Goal: Task Accomplishment & Management: Manage account settings

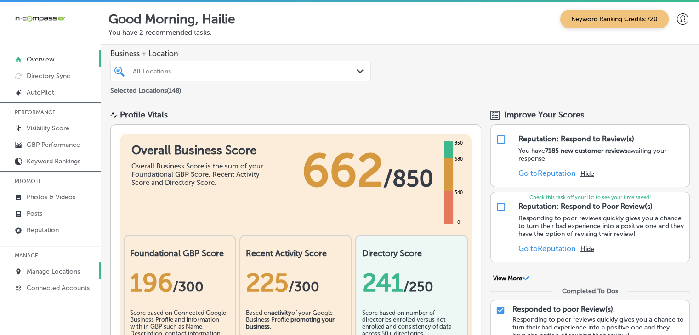
click at [64, 269] on p "Manage Locations" at bounding box center [53, 272] width 53 height 8
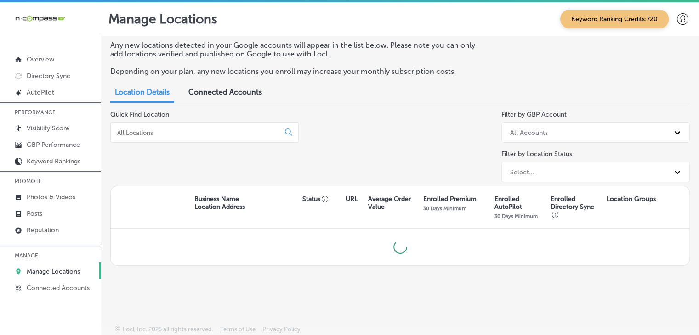
click at [176, 131] on input at bounding box center [196, 133] width 161 height 8
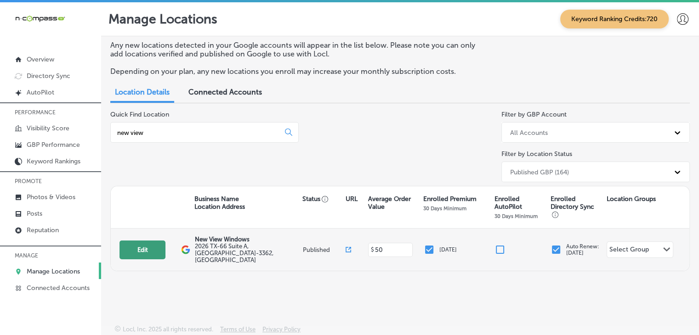
type input "new view"
click at [132, 252] on button "Edit" at bounding box center [142, 250] width 46 height 19
select select "US"
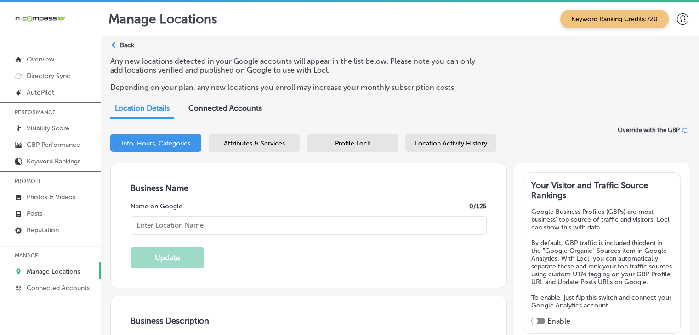
type input "New View Windows"
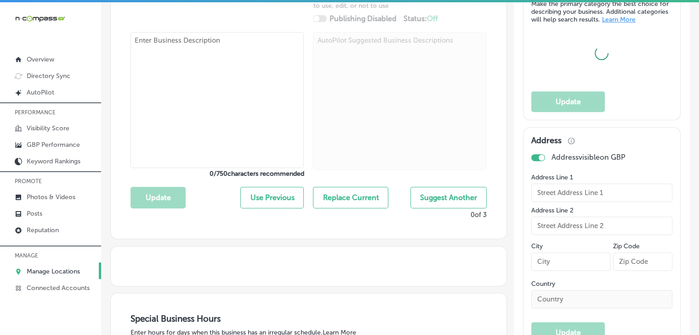
scroll to position [276, 0]
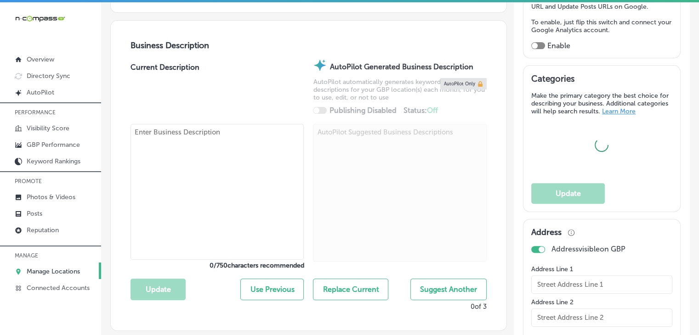
type input "2026 TX-66 Suite A"
type input "Rockwall"
type input "75087-3362"
type input "US"
type input "https://newviewwindowstx.com/"
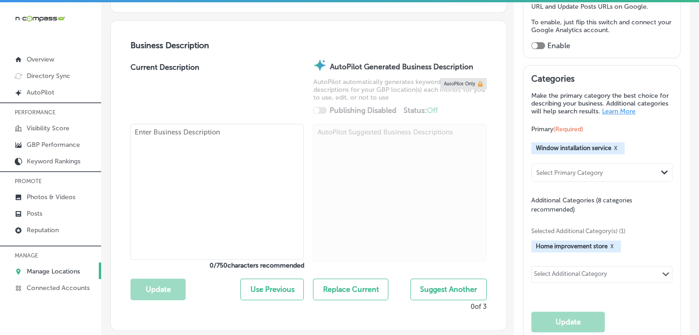
checkbox input "true"
type textarea "New View Windows, based in Rockwall, TX, is your trusted provider for expert wi…"
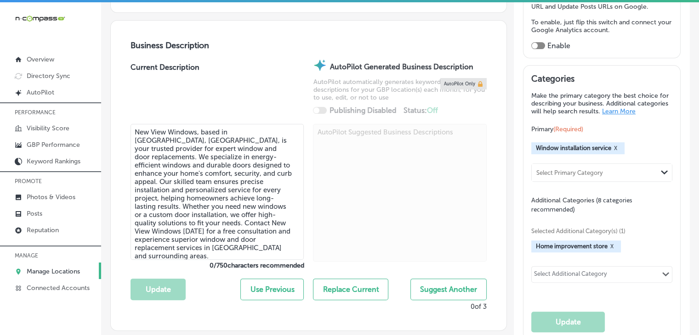
type input "+1 214 644 8439"
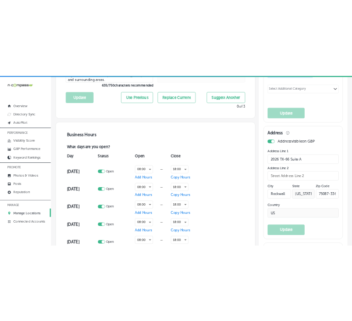
scroll to position [433, 0]
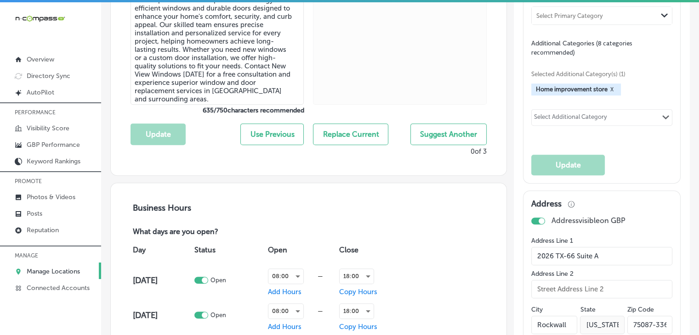
select select "US"
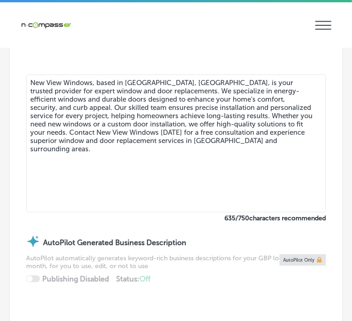
type input "2026 TX-66 Suite A"
type input "Rockwall"
type input "75087-3362"
type input "US"
type input "https://newviewwindowstx.com/"
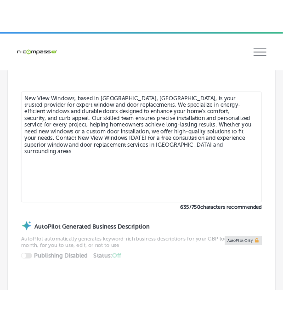
scroll to position [524, 0]
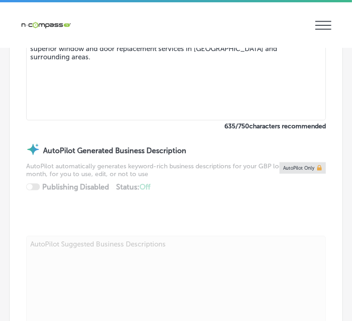
checkbox input "true"
type input "+1 214 644 8439"
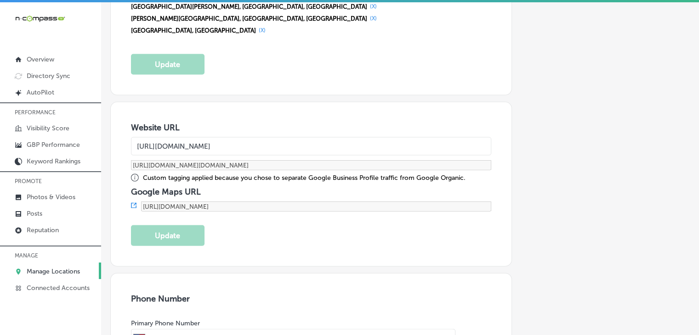
scroll to position [1082, 0]
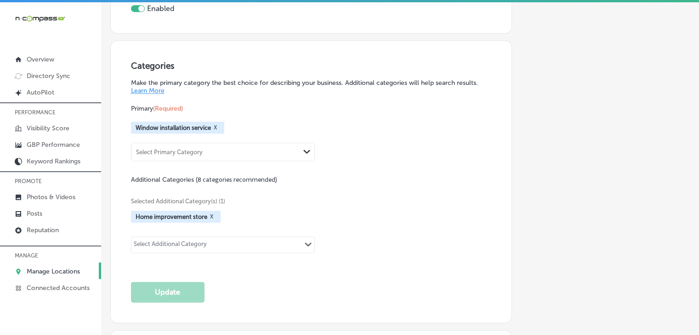
select select "US"
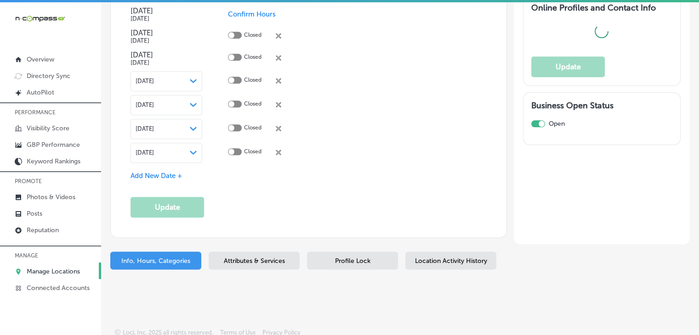
type input "2026 TX-66 Suite A"
type input "Rockwall"
type input "75087-3362"
type input "US"
type input "https://newviewwindowstx.com/"
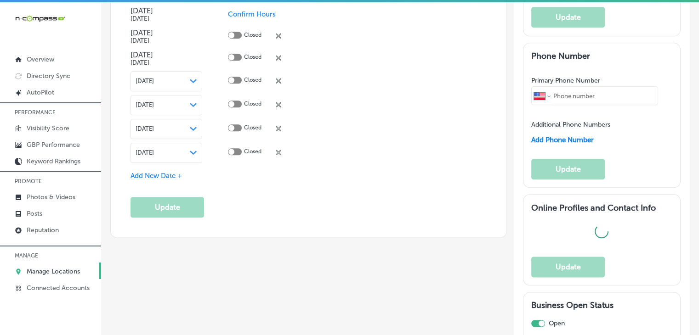
checkbox input "true"
type input "+1 214 644 8439"
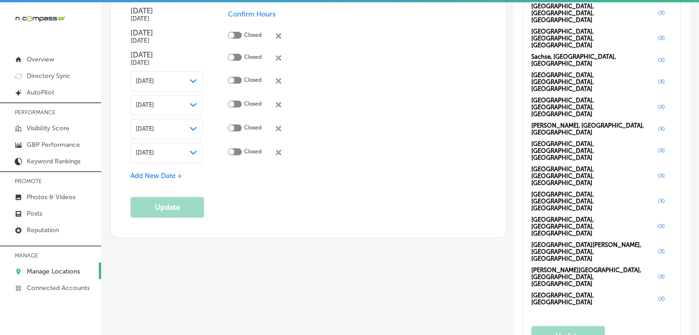
scroll to position [1719, 0]
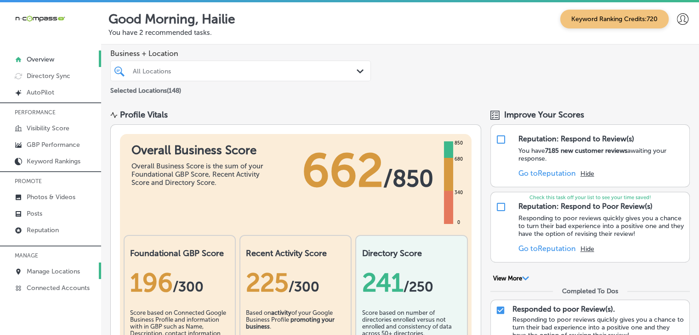
click at [59, 265] on link "Manage Locations" at bounding box center [50, 271] width 101 height 17
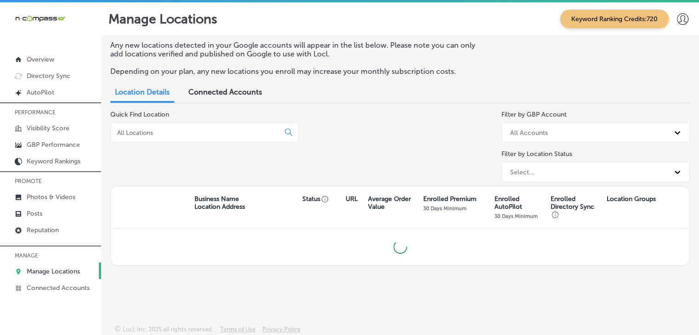
click at [143, 133] on input at bounding box center [196, 133] width 161 height 8
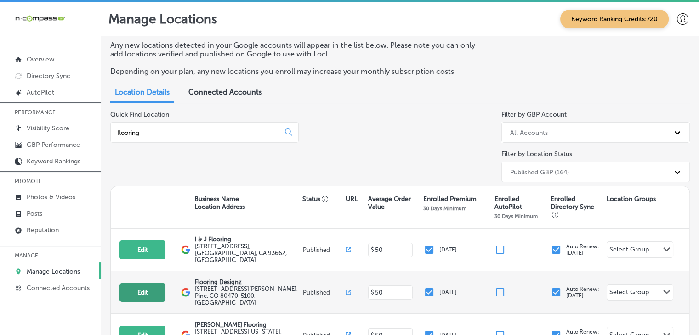
type input "flooring"
click at [150, 283] on button "Edit" at bounding box center [142, 292] width 46 height 19
select select "US"
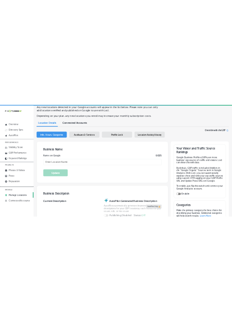
scroll to position [92, 0]
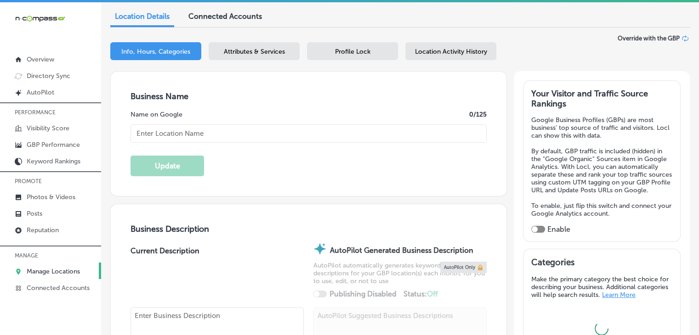
checkbox input "true"
type input "Flooring Designz"
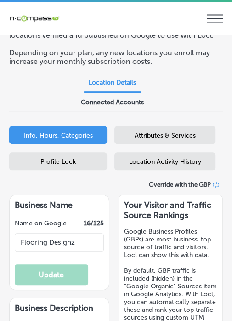
select select "US"
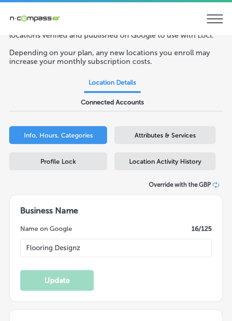
type textarea "Flooring Designz in Pine, CO, is your trusted choice for flooring in Pine and n…"
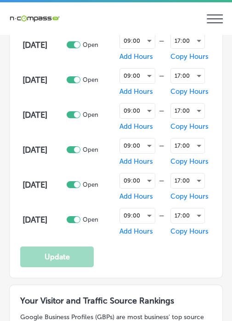
checkbox input "true"
type input "316 Mt Evans Blvd Suite B"
type input "Pine"
type input "80470-5100"
type input "US"
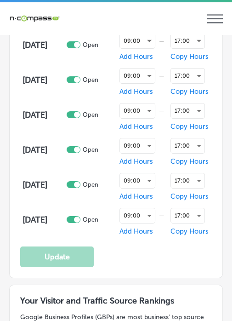
type input "https://www.flooringdesignz.com/"
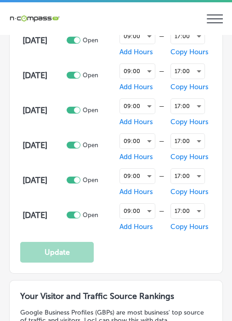
type input "+1 303 949 0256"
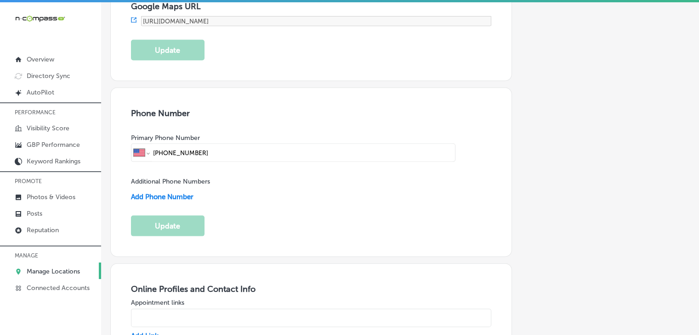
scroll to position [1094, 0]
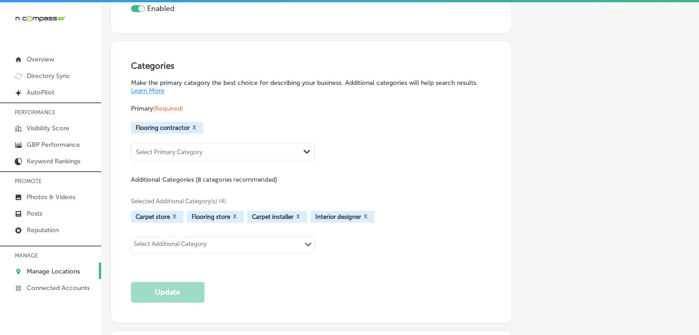
select select "US"
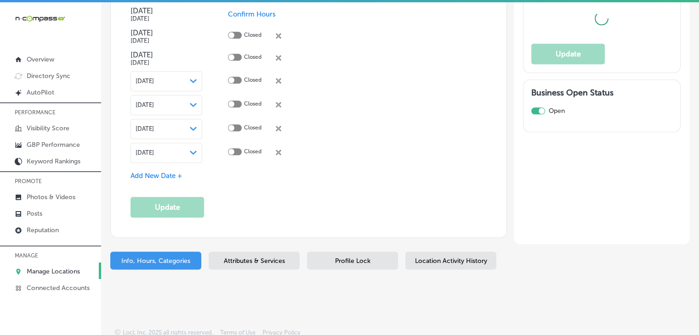
type input "316 Mt Evans Blvd Suite B"
type input "Pine"
type input "80470-5100"
type input "US"
checkbox input "true"
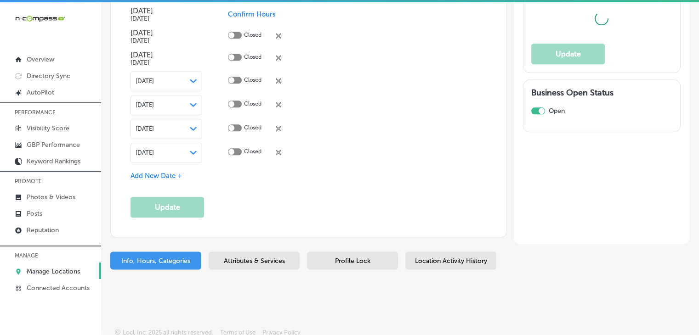
type input "https://www.flooringdesignz.com/"
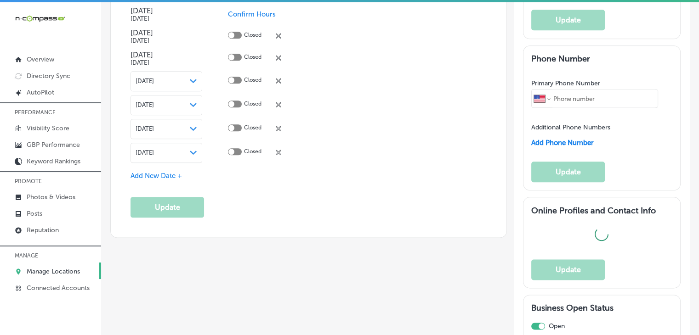
type input "+1 303 949 0256"
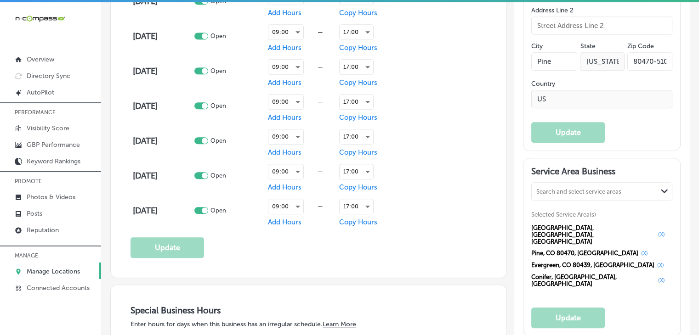
scroll to position [707, 0]
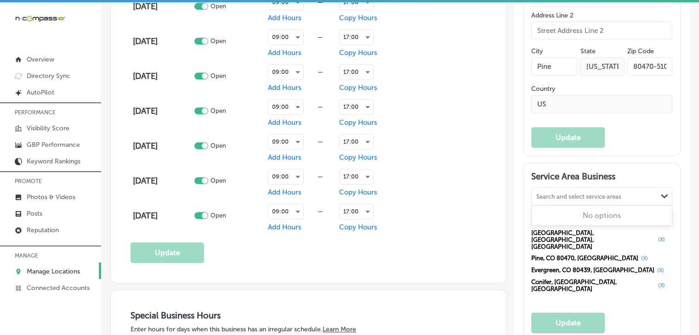
click at [550, 194] on div "Search and select service areas Path Created with Sketch." at bounding box center [602, 196] width 140 height 17
paste input "Bailey"
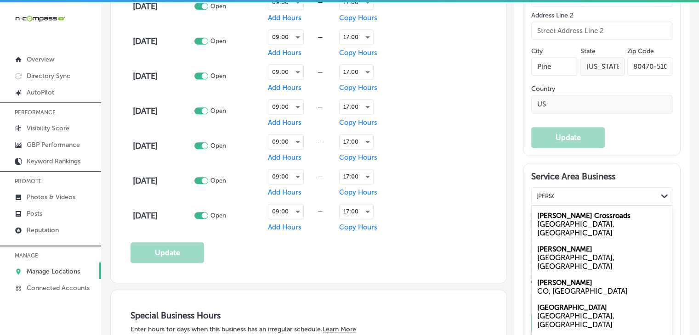
click at [554, 275] on div "Bailey CO, USA" at bounding box center [602, 287] width 140 height 25
type input "Bailey"
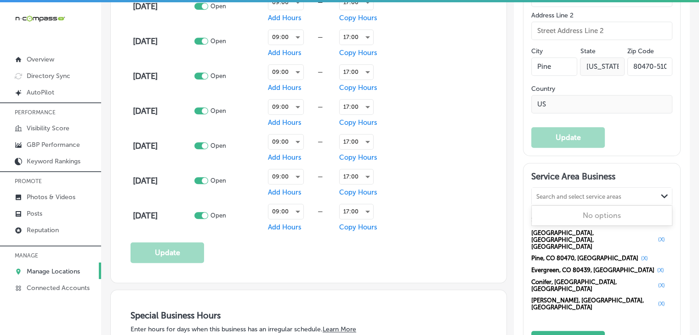
click at [567, 200] on div "Search and select service areas" at bounding box center [578, 196] width 85 height 7
paste input "Pine Junction"
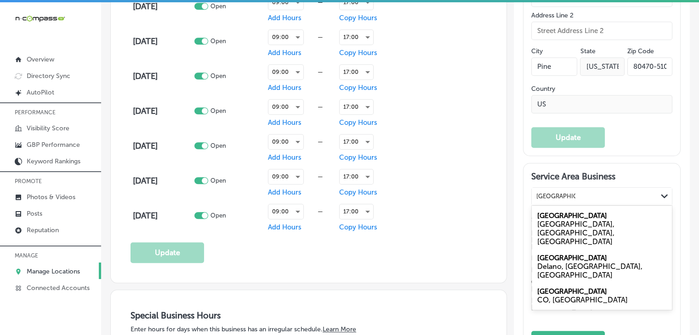
click at [573, 227] on div "Pine Junction Area, CO, USA" at bounding box center [601, 233] width 129 height 26
type input "Pine Junction"
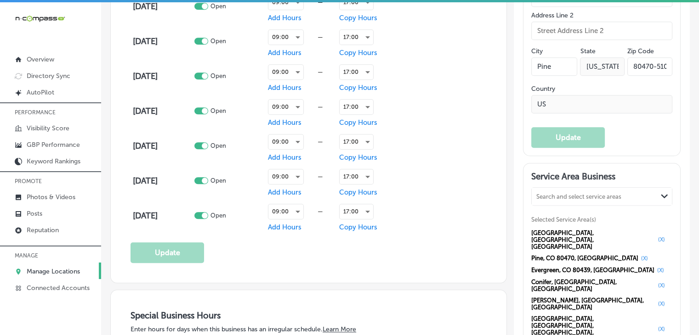
click at [655, 319] on button "(X)" at bounding box center [661, 329] width 12 height 7
click at [570, 200] on div "Search and select service areas" at bounding box center [578, 196] width 85 height 7
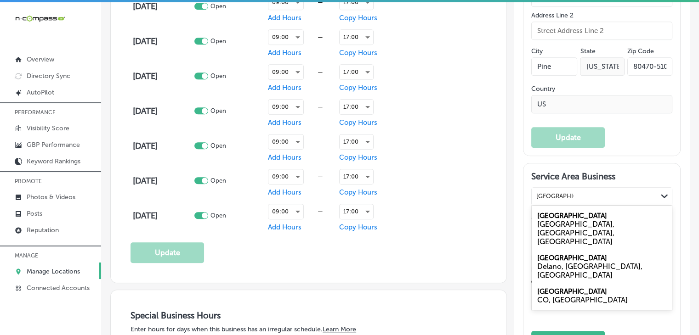
click at [591, 288] on label "Pine Junction Area" at bounding box center [572, 292] width 70 height 8
type input "pine junction"
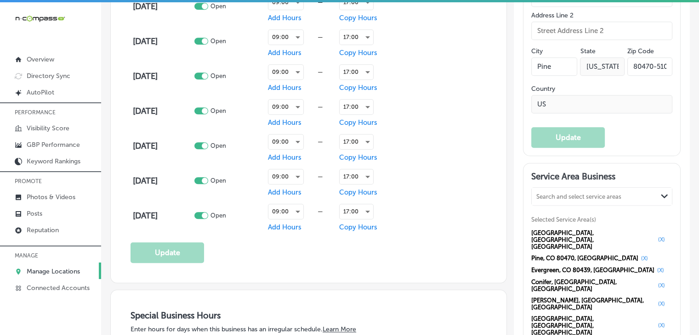
click at [573, 215] on div "Search and select service areas Path Created with Sketch. Selected Service Area…" at bounding box center [601, 262] width 141 height 151
click at [572, 205] on div "Search and select service areas Path Created with Sketch." at bounding box center [602, 196] width 140 height 17
paste input "Denver"
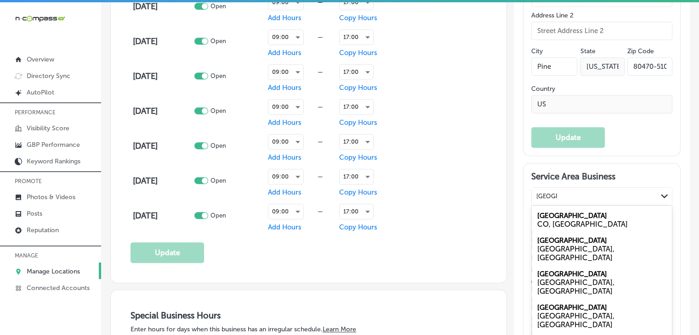
click at [572, 220] on div "Denver CO, USA" at bounding box center [602, 220] width 140 height 25
type input "Denver"
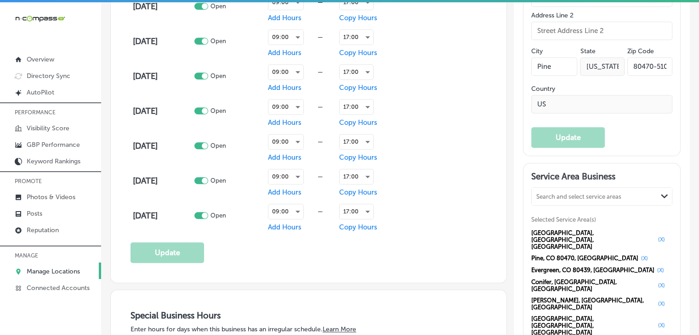
click at [605, 199] on div "Search and select service areas" at bounding box center [578, 196] width 85 height 7
paste input "Fairplay"
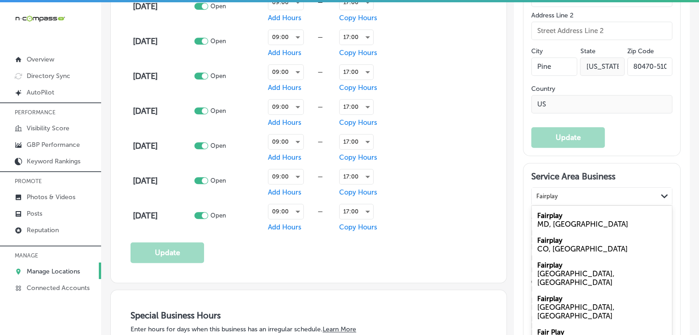
click at [580, 253] on div "CO, USA" at bounding box center [601, 249] width 129 height 9
type input "Fairplay"
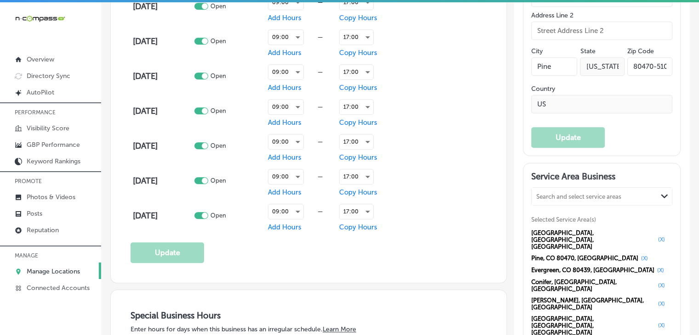
click at [588, 198] on div "Search and select service areas" at bounding box center [578, 196] width 85 height 7
paste input "Morrison"
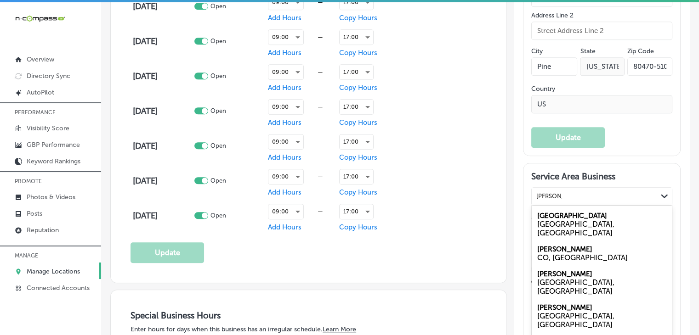
click at [557, 254] on div "CO, USA" at bounding box center [601, 258] width 129 height 9
type input "Morrison"
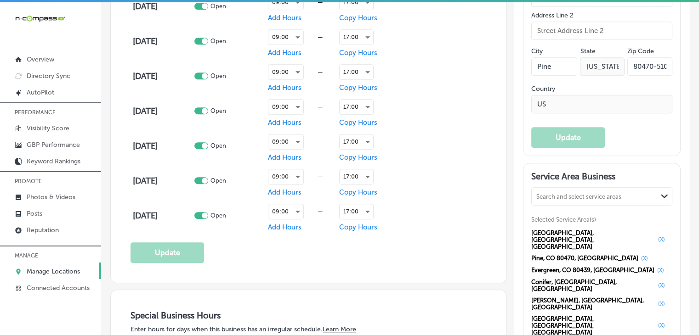
click at [618, 213] on div "Search and select service areas Path Created with Sketch. Selected Service Area…" at bounding box center [601, 293] width 141 height 213
click at [618, 203] on div "Search and select service areas" at bounding box center [594, 196] width 125 height 12
paste input "Kittredge"
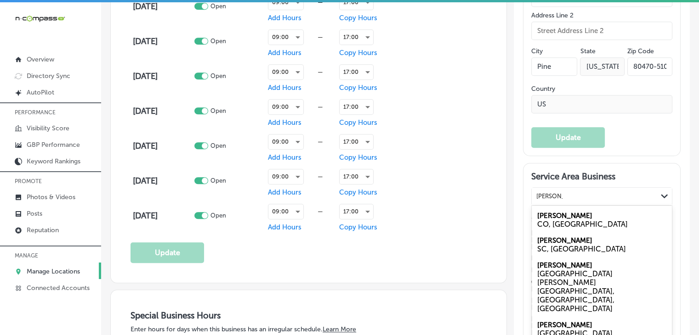
click at [581, 225] on div "Kittredge CO, USA" at bounding box center [602, 220] width 140 height 25
type input "Kittredge"
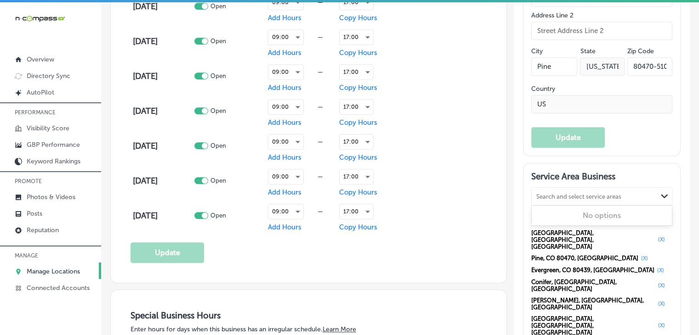
click at [555, 198] on div "Search and select service areas" at bounding box center [578, 196] width 85 height 7
paste input "Indian Hills"
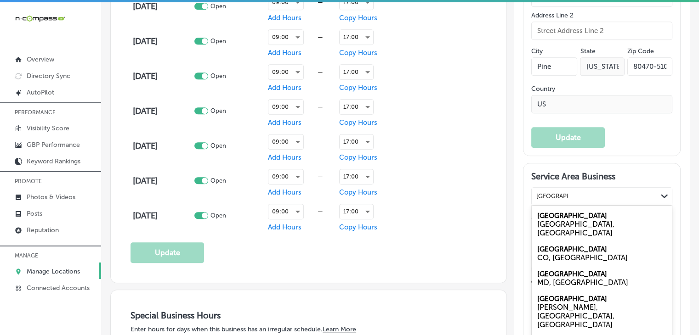
click at [554, 258] on div "CO, USA" at bounding box center [601, 258] width 129 height 9
type input "Indian Hills"
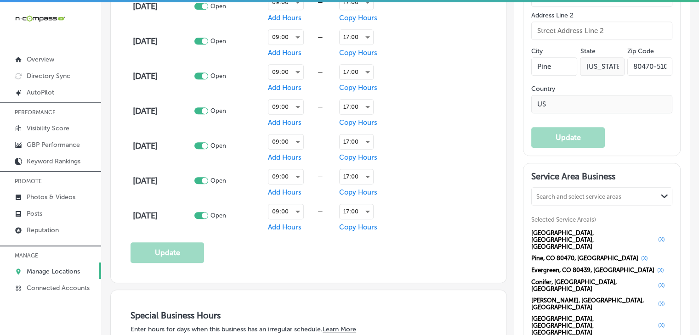
click at [554, 196] on div "Search and select service areas" at bounding box center [594, 196] width 125 height 12
paste input "Buffalo Creek"
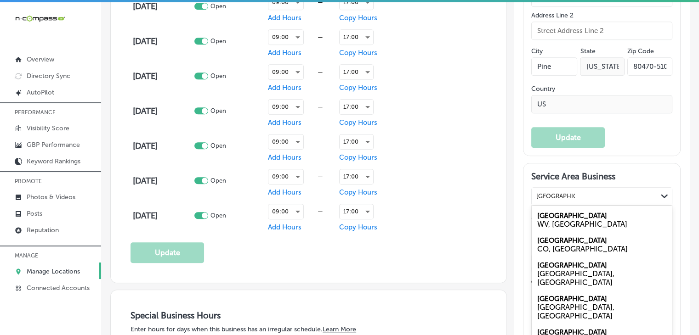
drag, startPoint x: 565, startPoint y: 249, endPoint x: 551, endPoint y: 228, distance: 24.5
click at [565, 245] on label "Buffalo Creek" at bounding box center [572, 241] width 70 height 8
type input "Buffalo Creek"
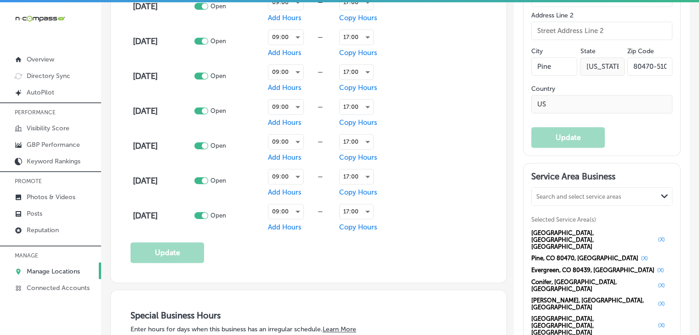
click at [568, 199] on div "Search and select service areas" at bounding box center [578, 196] width 85 height 7
paste input "Thornton"
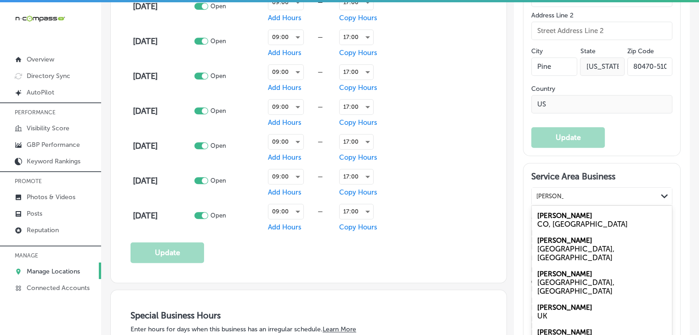
click at [570, 229] on div "CO, USA" at bounding box center [601, 224] width 129 height 9
type input "Thornton"
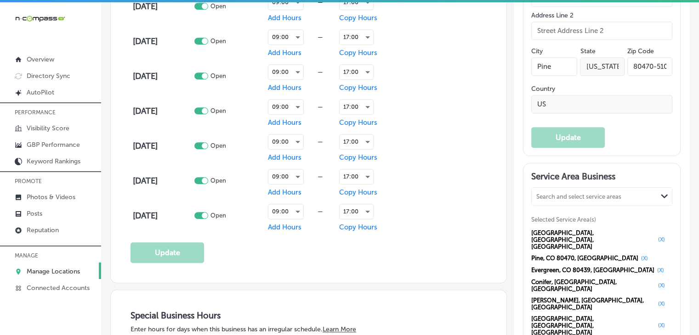
click at [572, 200] on div "Search and select service areas" at bounding box center [578, 196] width 85 height 7
paste input "Littleton"
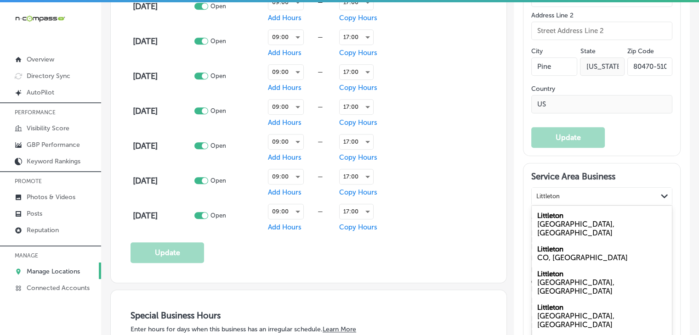
click at [558, 250] on label "Littleton" at bounding box center [550, 249] width 26 height 8
type input "Littleton"
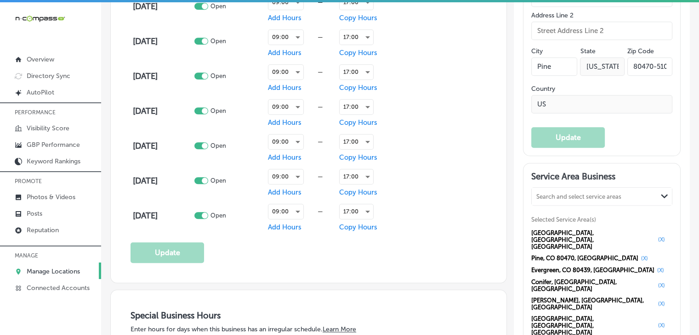
click at [610, 195] on div "Search and select service areas Path Created with Sketch." at bounding box center [602, 196] width 140 height 17
paste input "Englewood"
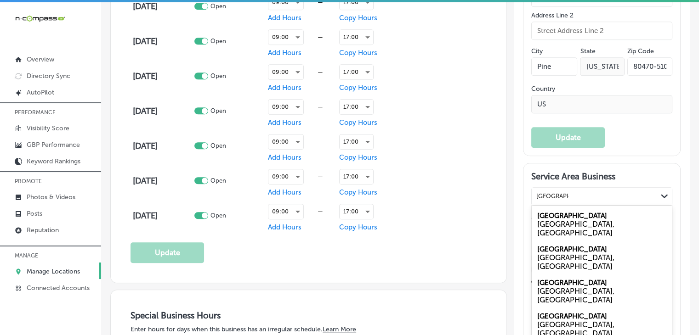
type input "Englewood"
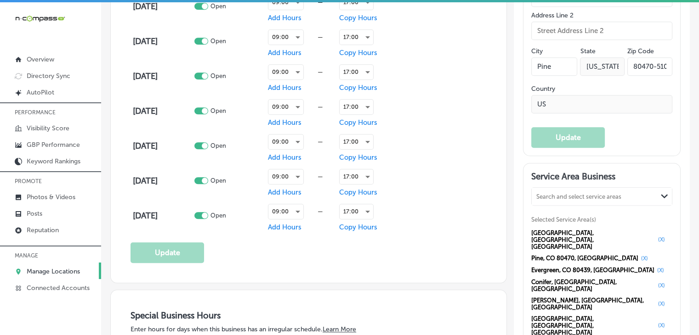
click at [532, 198] on div "Search and select service areas" at bounding box center [594, 196] width 125 height 12
paste input "Lakewood"
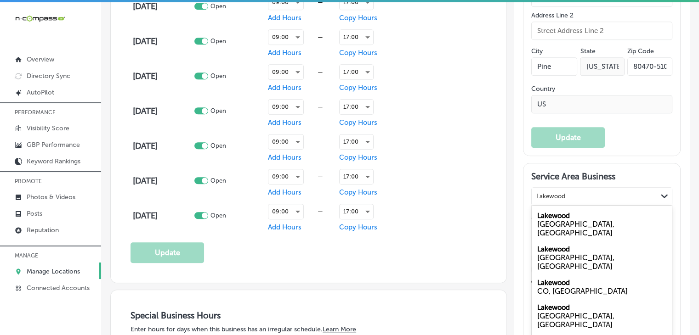
click at [566, 275] on div "Lakewood CO, USA" at bounding box center [602, 287] width 140 height 25
type input "Lakewood"
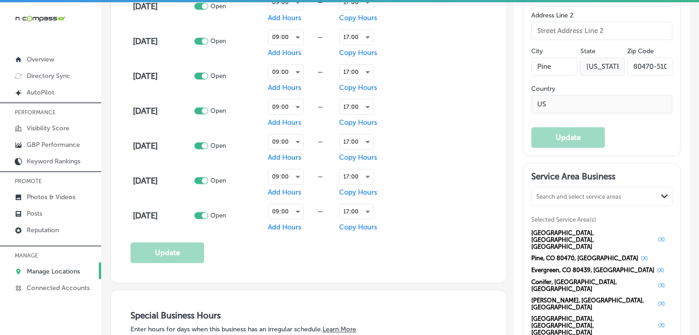
click at [550, 199] on div "Search and select service areas" at bounding box center [578, 196] width 85 height 7
paste input "Arvada"
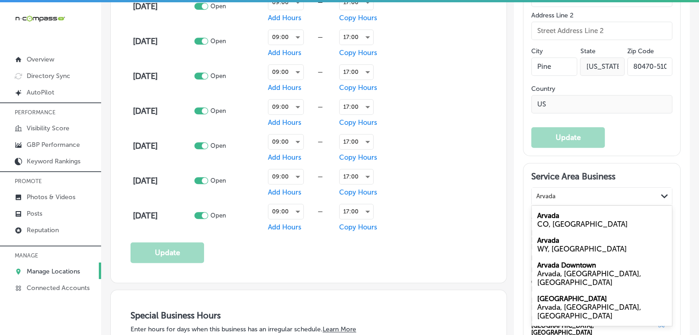
click at [586, 227] on div "CO, USA" at bounding box center [601, 224] width 129 height 9
type input "Arvada"
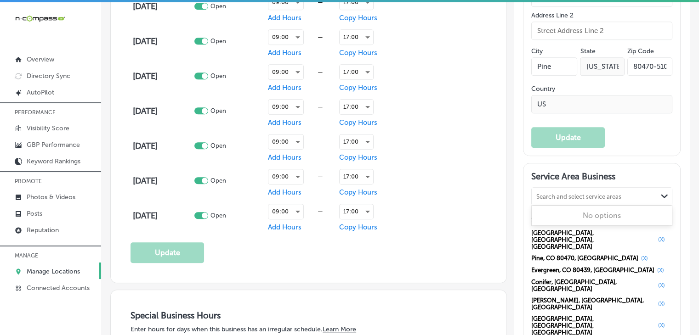
click at [553, 199] on div "Search and select service areas" at bounding box center [578, 196] width 85 height 7
paste input "Golden"
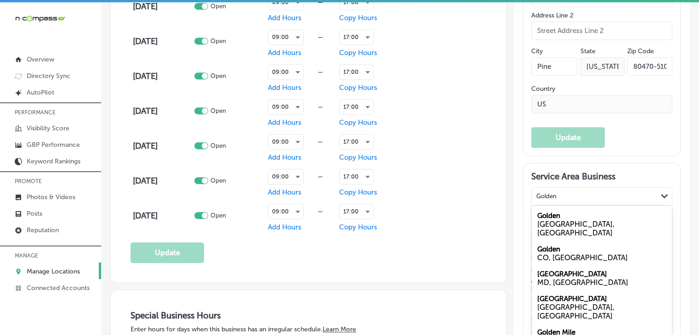
click at [556, 250] on div "Golden CO, USA" at bounding box center [602, 253] width 140 height 25
type input "Golden"
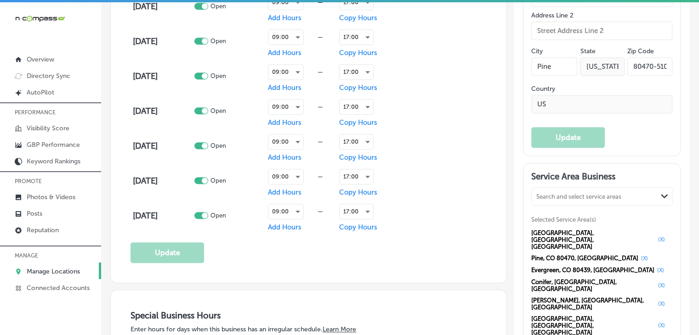
click at [536, 198] on div "Search and select service areas" at bounding box center [578, 196] width 85 height 7
paste input "Highlands Ranch"
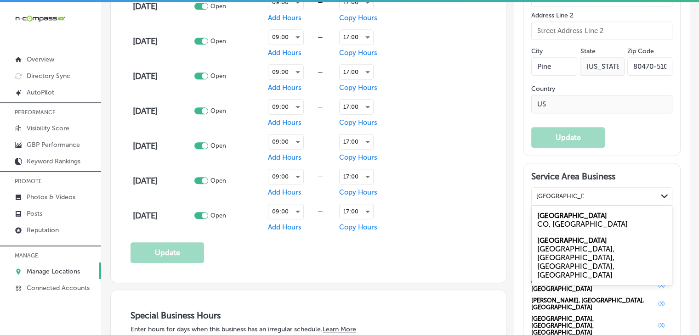
click at [613, 221] on div "Highlands Ranch CO, USA" at bounding box center [602, 220] width 140 height 25
type input "Highlands Ranch"
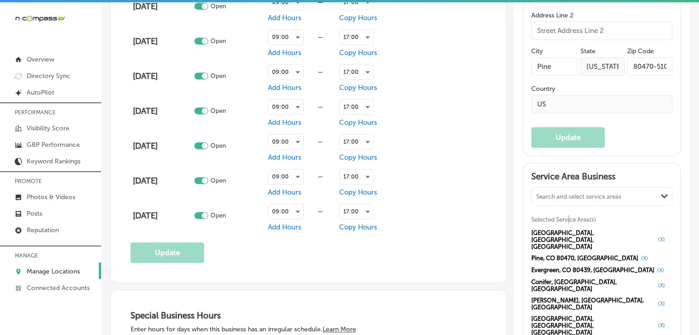
click at [564, 205] on div "Search and select service areas Path Created with Sketch." at bounding box center [602, 196] width 140 height 17
paste input "Westminister"
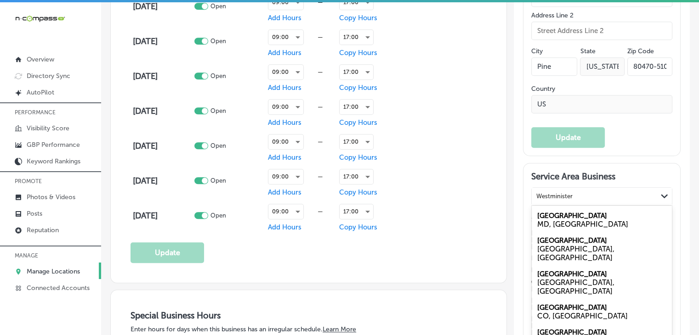
click at [562, 304] on label "Westminster" at bounding box center [572, 308] width 70 height 8
type input "Westminister"
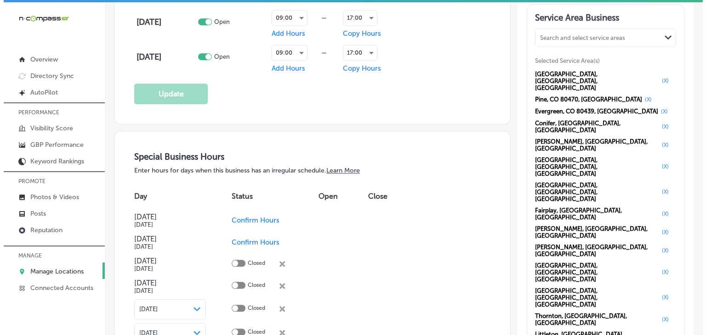
scroll to position [891, 0]
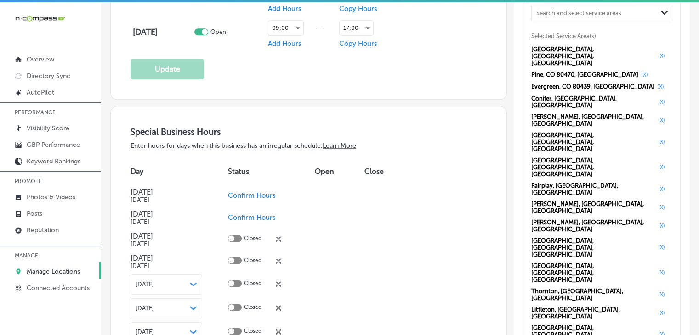
click at [575, 283] on div "Service Area Business Search and select service areas Path Created with Sketch.…" at bounding box center [601, 243] width 157 height 527
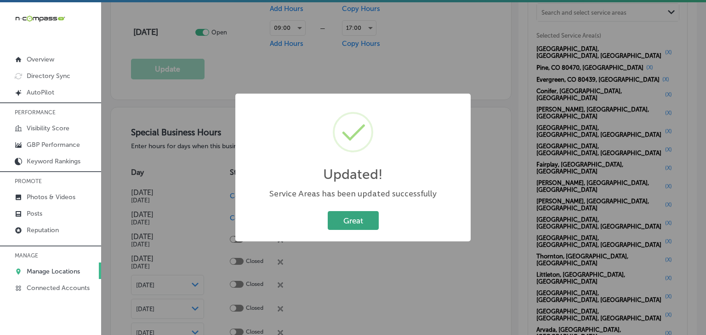
click at [349, 217] on button "Great" at bounding box center [353, 220] width 51 height 19
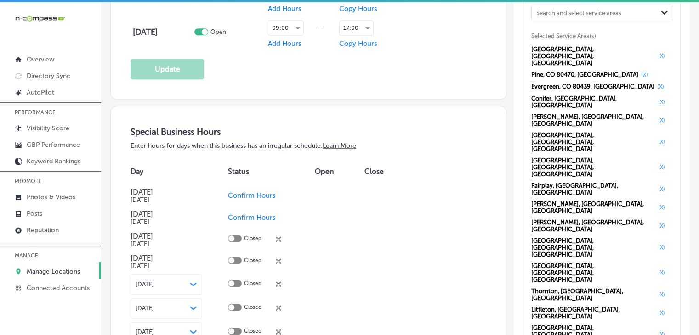
select select "US"
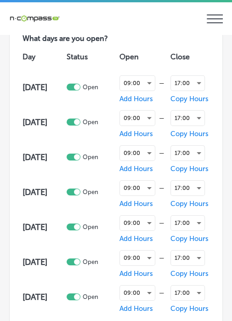
type input "316 Mt Evans Blvd Suite B"
type input "Pine"
type input "80470-5100"
type input "US"
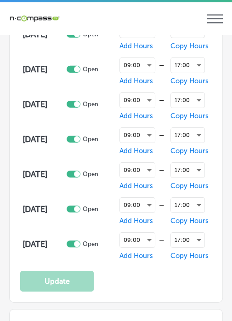
type input "https://www.flooringdesignz.com/"
type input "+1 303 949 0256"
checkbox input "true"
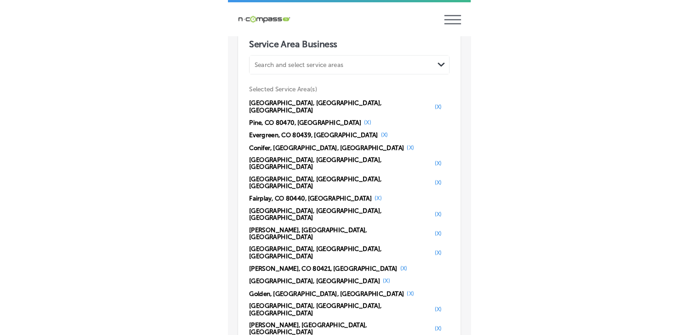
scroll to position [1943, 0]
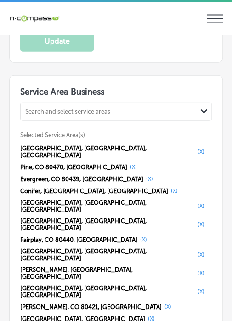
select select "US"
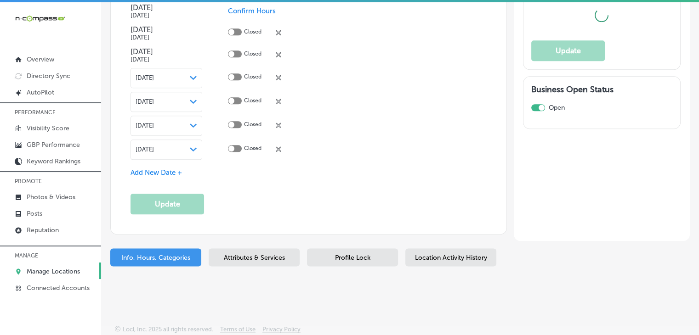
scroll to position [1094, 0]
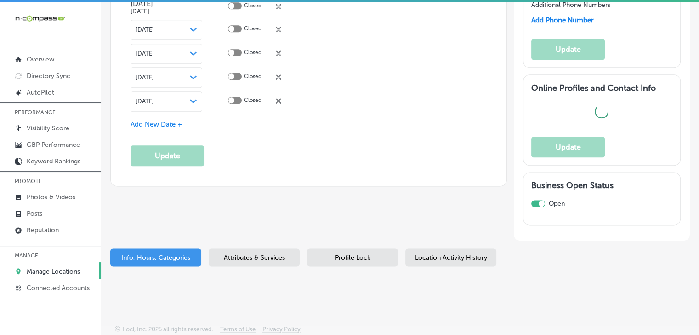
type input "316 Mt Evans Blvd Suite B"
type input "Pine"
type input "80470-5100"
type input "US"
type input "https://www.flooringdesignz.com/"
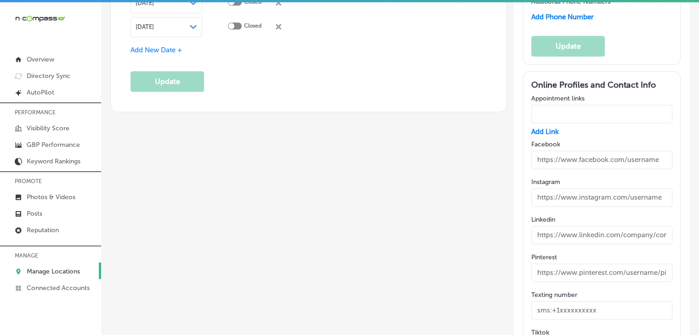
checkbox input "true"
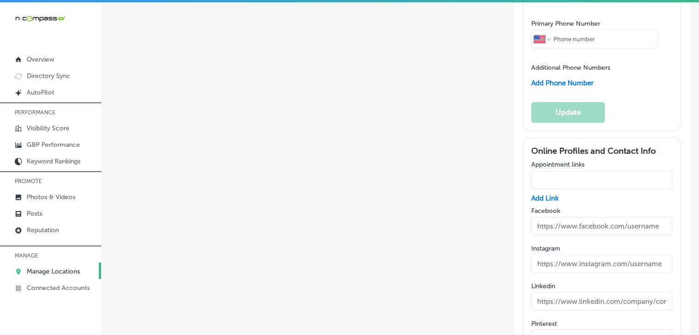
type input "+1 303 949 0256"
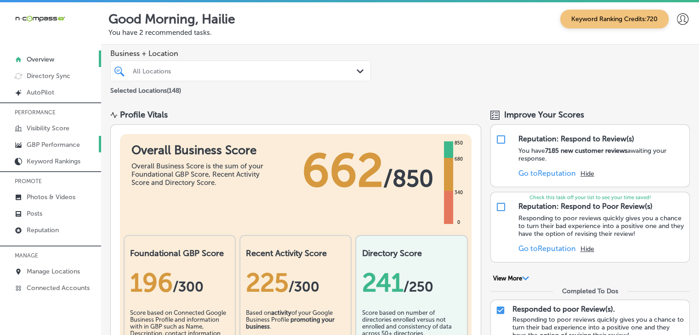
click at [45, 139] on link "GBP Performance" at bounding box center [50, 144] width 101 height 17
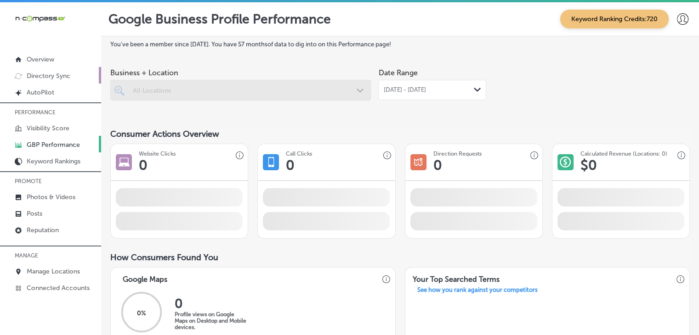
click at [43, 71] on link "Directory Sync" at bounding box center [50, 75] width 101 height 17
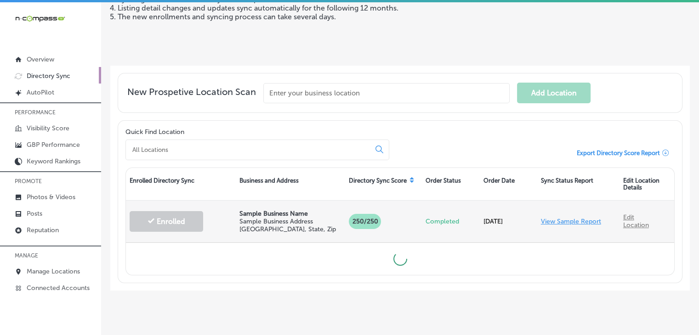
scroll to position [145, 0]
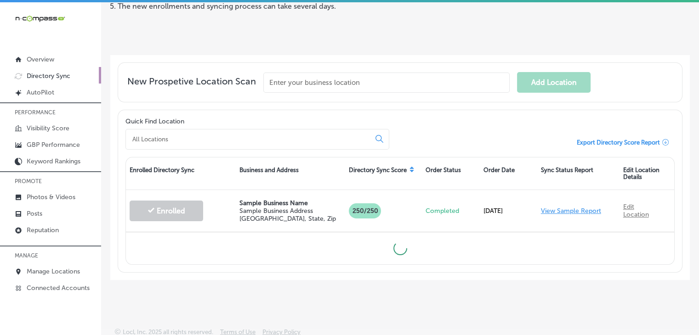
click at [229, 135] on input at bounding box center [249, 139] width 237 height 8
click at [364, 85] on input "text" at bounding box center [386, 83] width 246 height 20
click at [233, 136] on input at bounding box center [249, 139] width 237 height 8
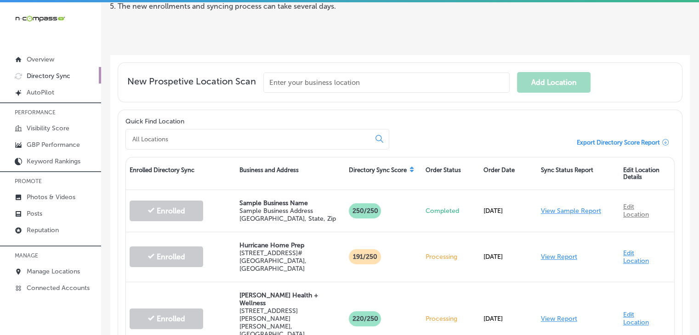
click at [233, 136] on input at bounding box center [249, 139] width 237 height 8
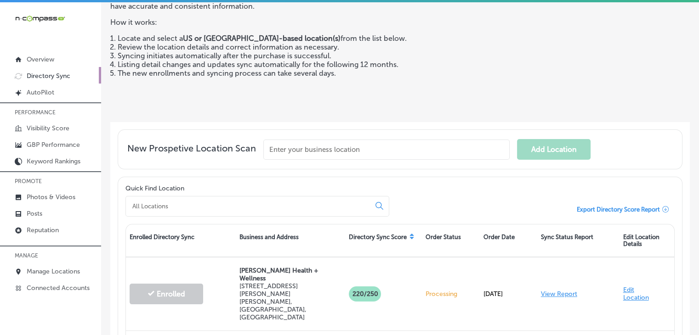
scroll to position [53, 0]
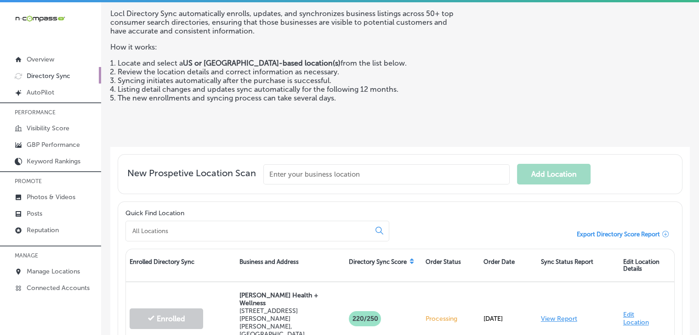
click at [187, 233] on div at bounding box center [257, 231] width 264 height 21
click at [188, 229] on input at bounding box center [249, 231] width 237 height 8
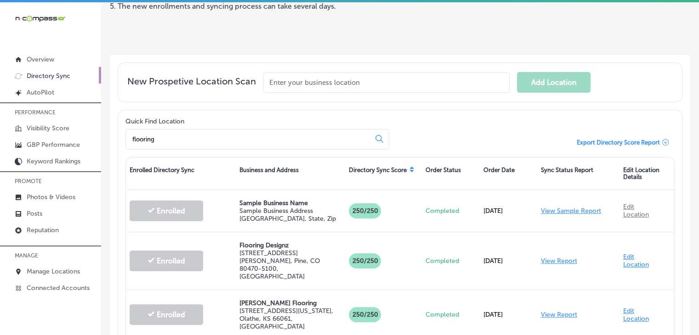
scroll to position [237, 0]
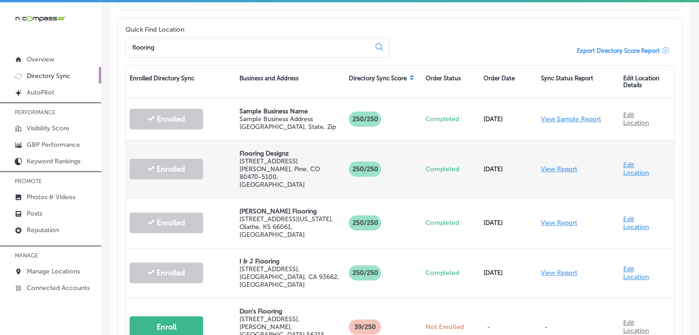
type input "flooring"
click at [287, 165] on p "316 Mt Evans Blvd Suite B , Pine, CO 80470-5100, US" at bounding box center [290, 173] width 102 height 31
click at [551, 165] on link "View Report" at bounding box center [559, 169] width 36 height 8
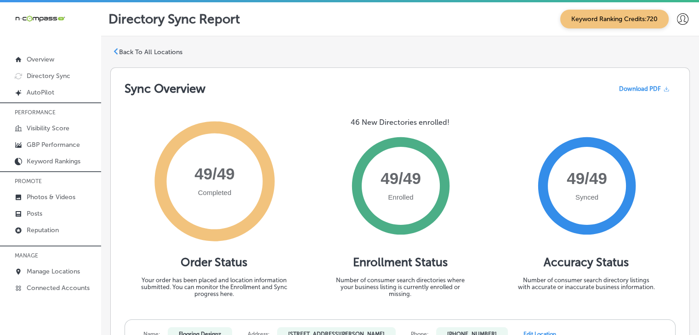
scroll to position [276, 0]
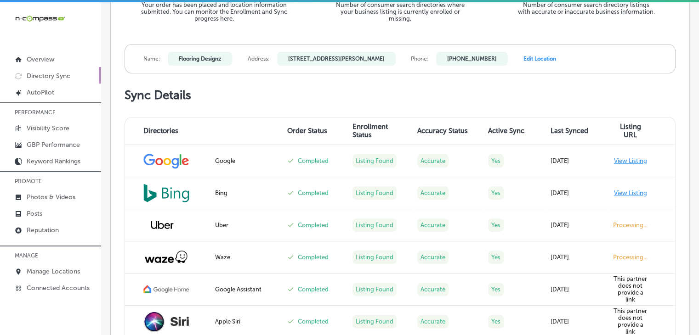
click at [59, 78] on p "Directory Sync" at bounding box center [49, 76] width 44 height 8
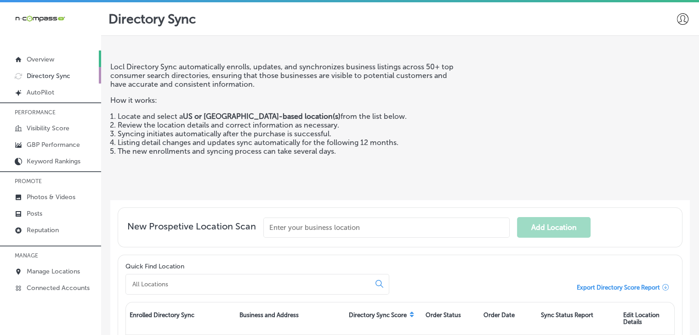
click at [59, 60] on link "Overview" at bounding box center [50, 59] width 101 height 17
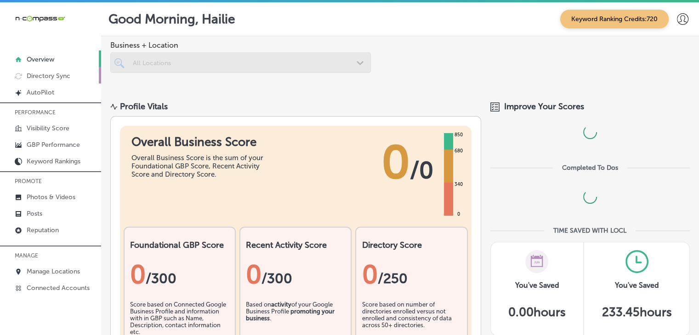
click at [56, 78] on p "Directory Sync" at bounding box center [49, 76] width 44 height 8
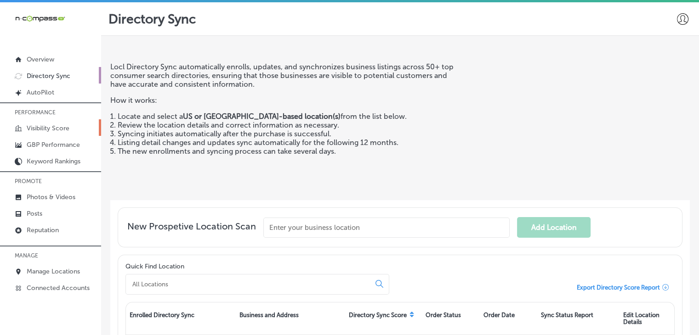
click at [65, 121] on link "Visibility Score" at bounding box center [50, 127] width 101 height 17
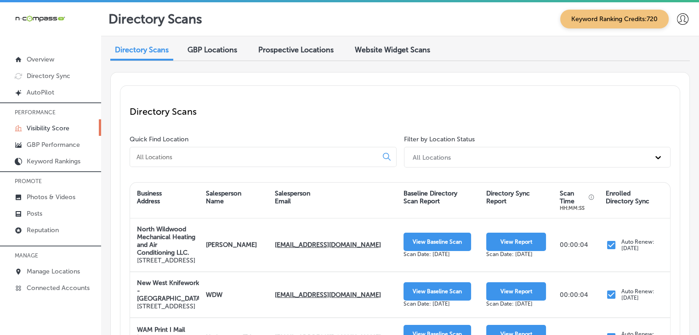
click at [201, 147] on div at bounding box center [263, 157] width 267 height 20
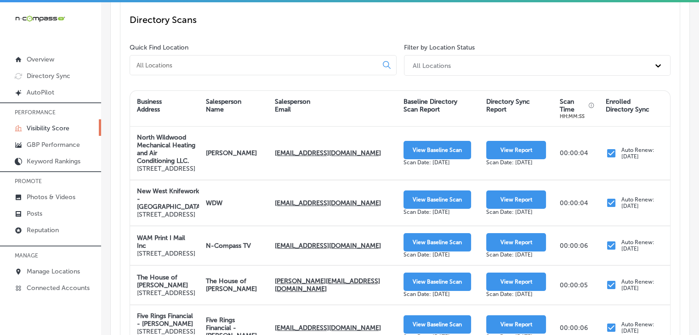
click at [221, 65] on input at bounding box center [256, 65] width 240 height 8
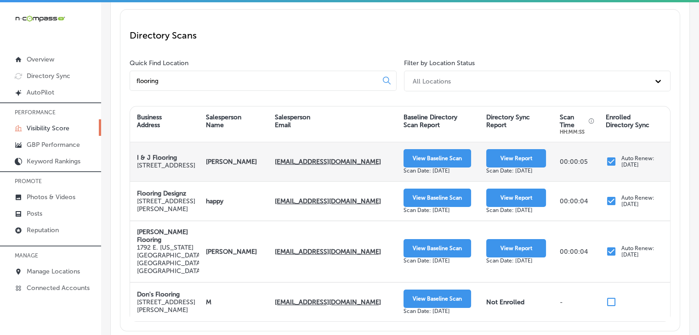
scroll to position [92, 0]
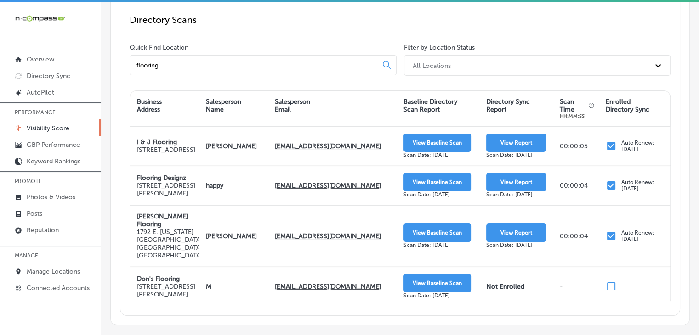
type input "flooring"
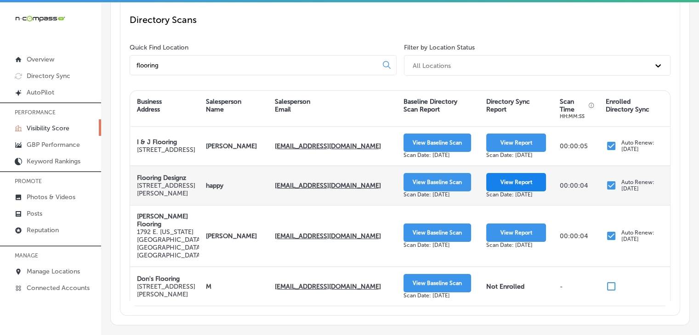
click at [516, 183] on button "View Report" at bounding box center [516, 182] width 60 height 18
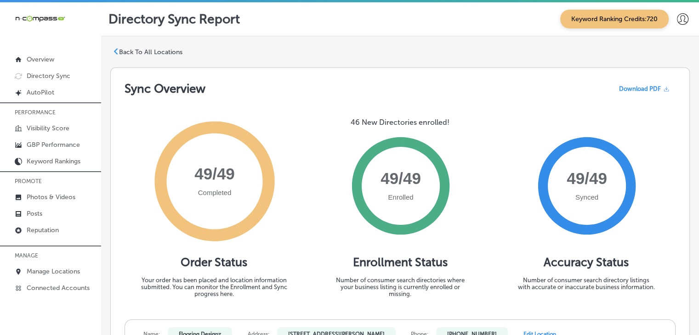
click at [166, 50] on p "Back To All Locations" at bounding box center [150, 52] width 63 height 8
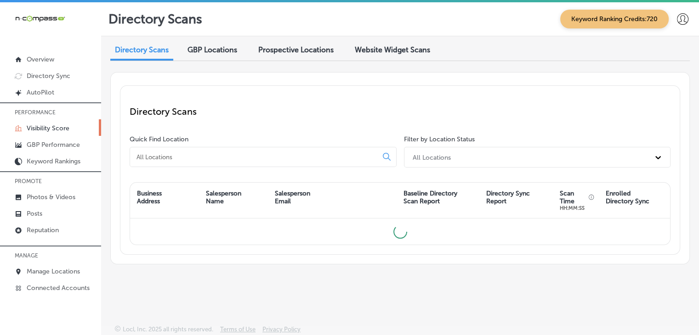
click at [320, 155] on input at bounding box center [256, 157] width 240 height 8
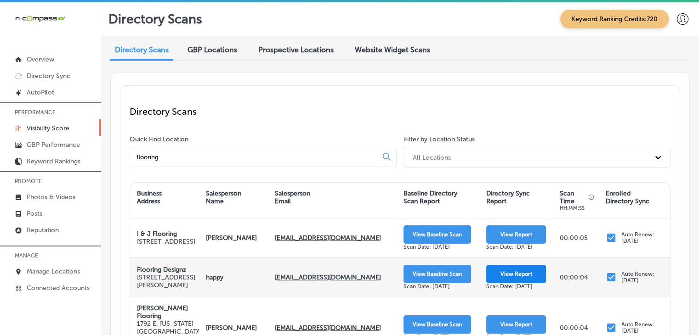
type input "flooring"
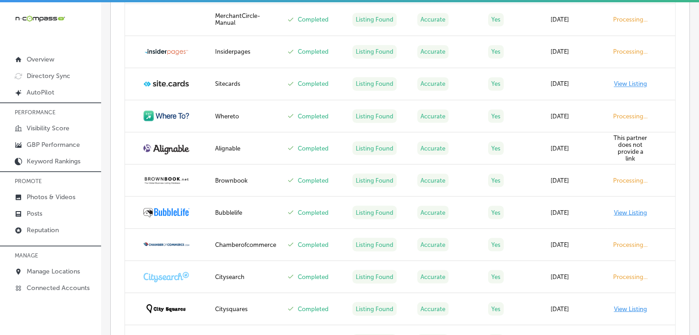
scroll to position [1645, 0]
